Goal: Task Accomplishment & Management: Manage account settings

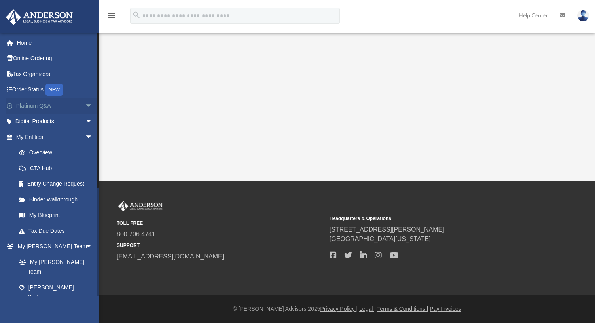
click at [85, 108] on span "arrow_drop_down" at bounding box center [93, 106] width 16 height 16
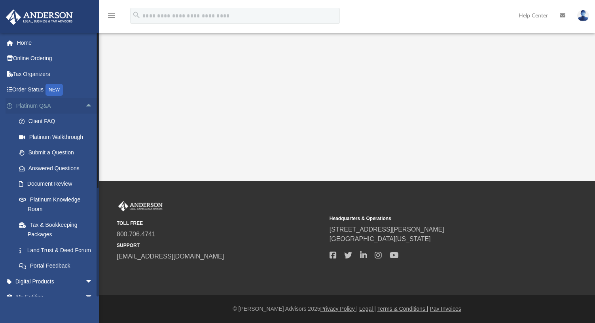
click at [85, 108] on span "arrow_drop_up" at bounding box center [93, 106] width 16 height 16
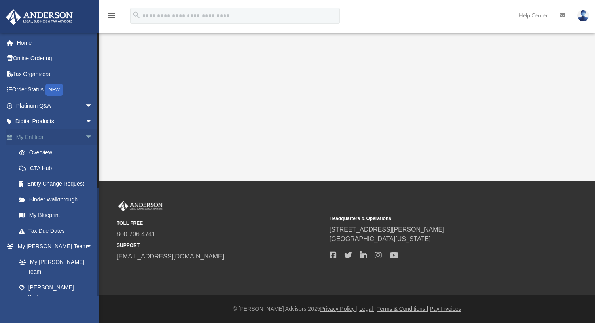
click at [86, 134] on span "arrow_drop_down" at bounding box center [93, 137] width 16 height 16
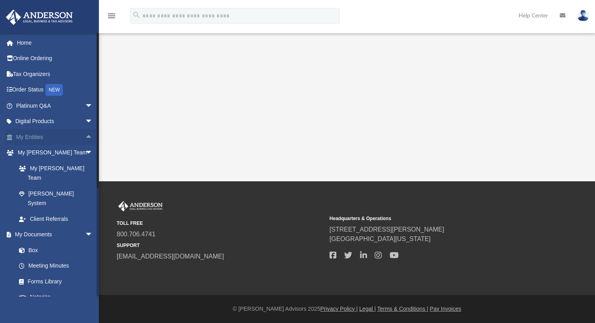
click at [86, 134] on span "arrow_drop_up" at bounding box center [93, 137] width 16 height 16
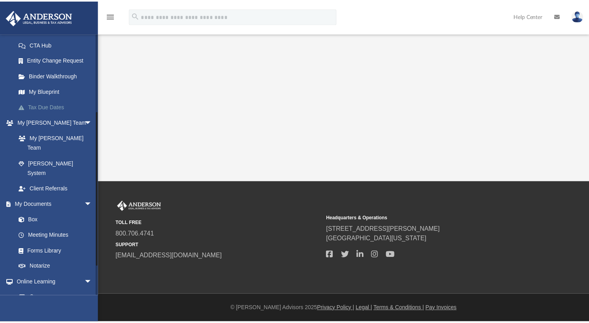
scroll to position [129, 0]
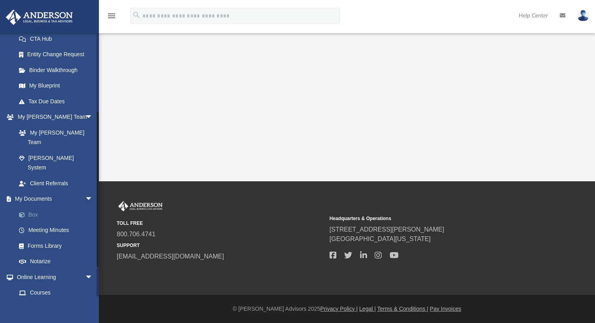
click at [33, 206] on link "Box" at bounding box center [58, 214] width 94 height 16
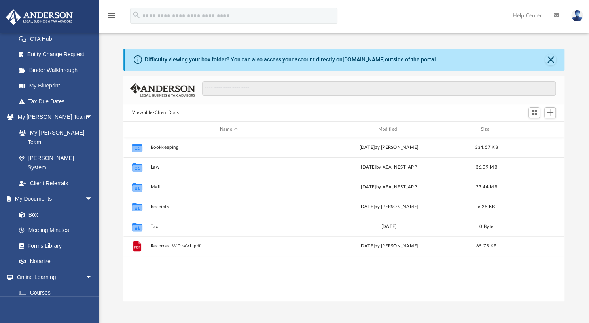
scroll to position [174, 434]
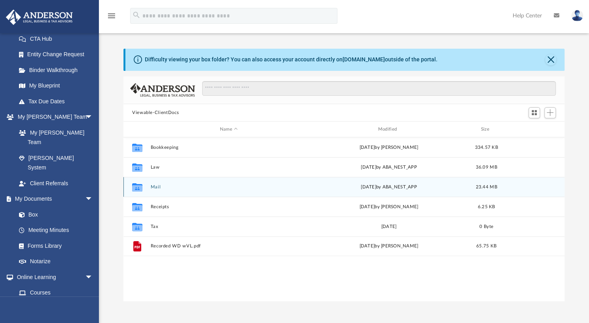
click at [407, 183] on div "Collaborated Folder Mail [DATE] by ABA_NEST_APP 23.44 MB" at bounding box center [343, 187] width 441 height 20
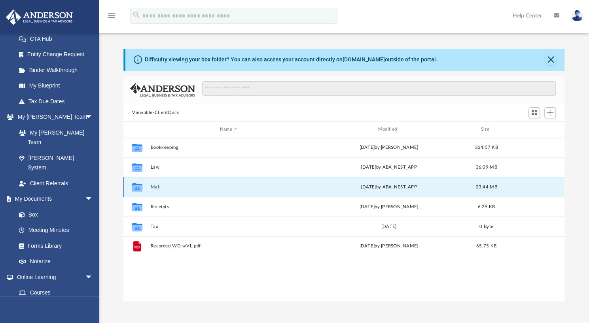
click at [153, 188] on button "Mail" at bounding box center [228, 186] width 157 height 5
click at [156, 188] on button "Mail" at bounding box center [228, 186] width 157 height 5
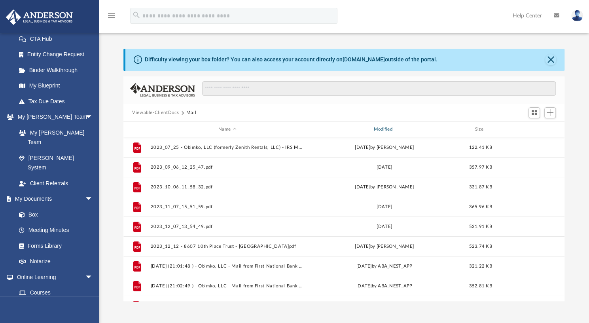
click at [387, 127] on div "Modified" at bounding box center [384, 129] width 154 height 7
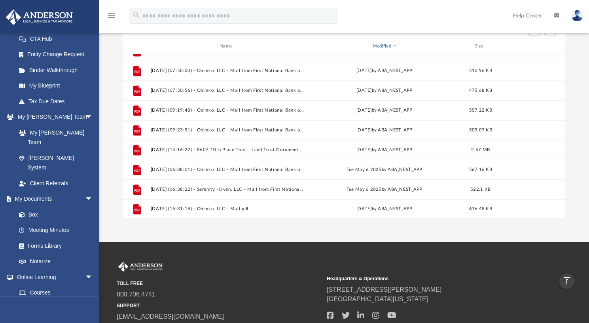
scroll to position [76, 0]
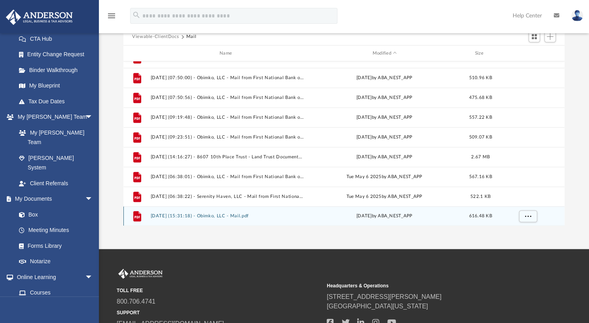
click at [228, 215] on button "[DATE] (15:31:18) - Obimko, LLC - Mail.pdf" at bounding box center [226, 215] width 153 height 5
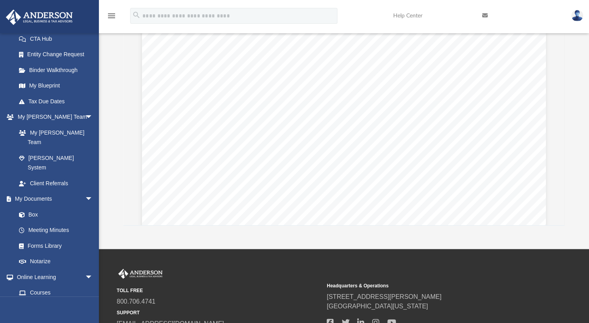
scroll to position [0, 0]
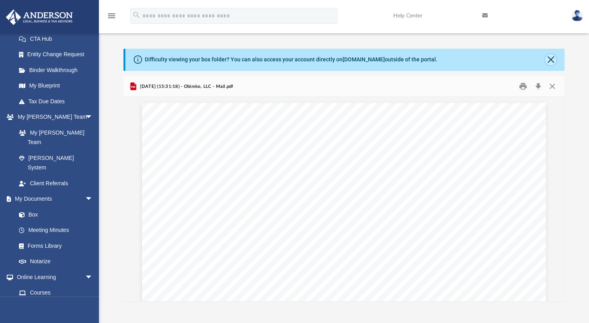
click at [550, 60] on button "Close" at bounding box center [550, 59] width 11 height 11
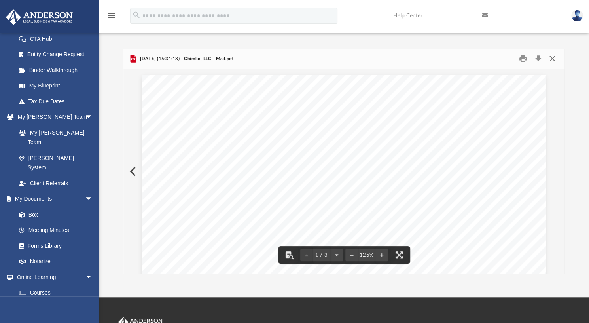
click at [552, 57] on button "Close" at bounding box center [552, 59] width 14 height 12
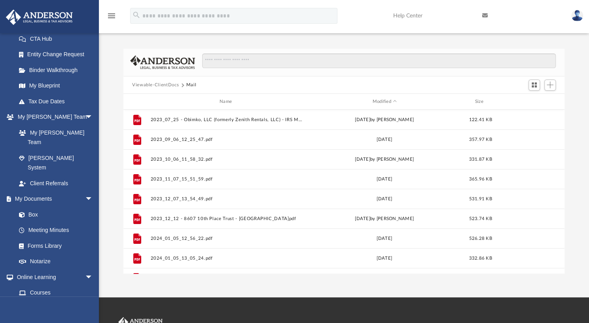
click at [574, 14] on img at bounding box center [577, 15] width 12 height 11
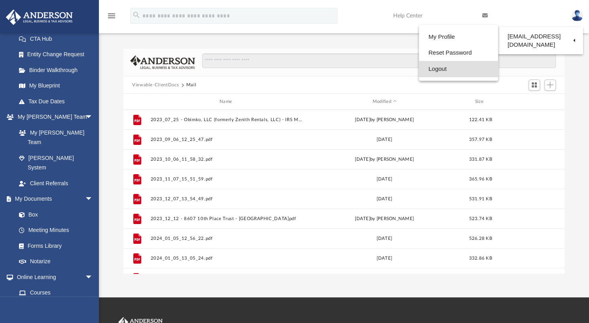
click at [420, 68] on link "Logout" at bounding box center [458, 69] width 79 height 16
